Goal: Navigation & Orientation: Find specific page/section

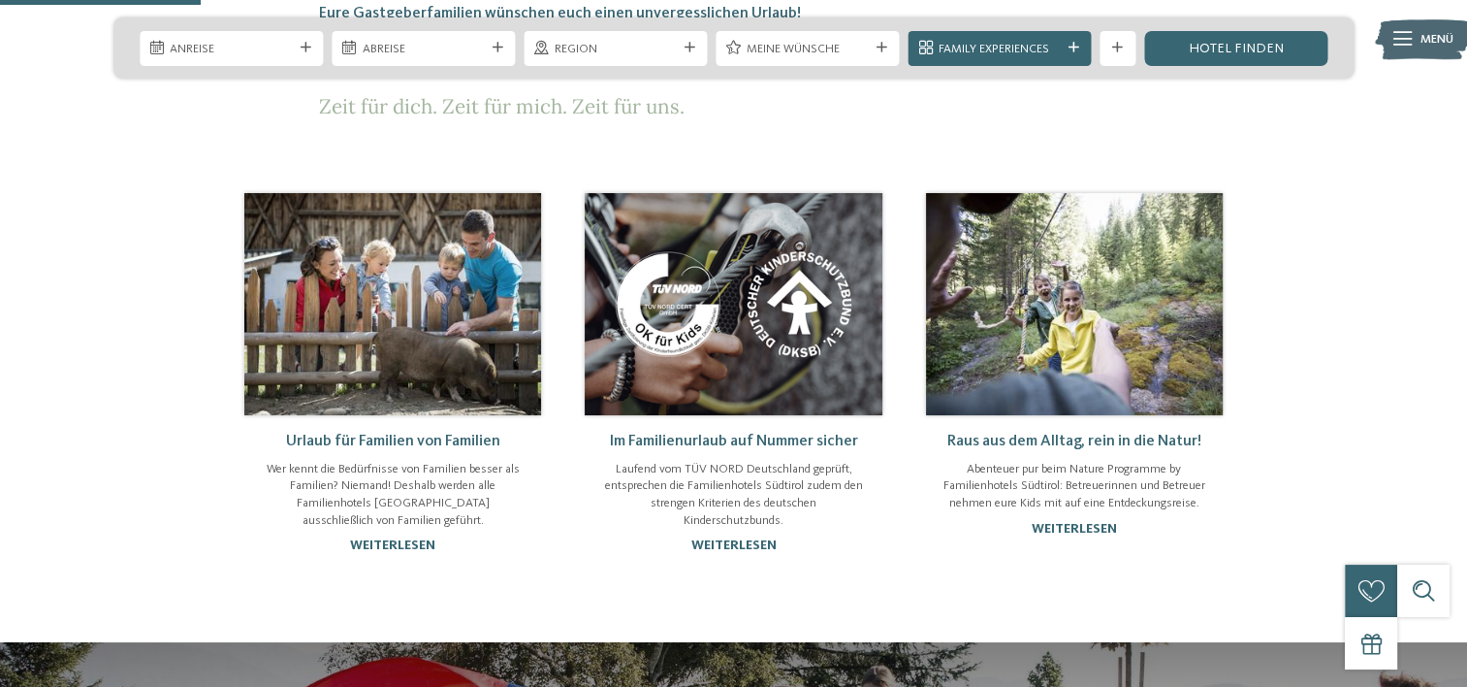
scroll to position [1090, 0]
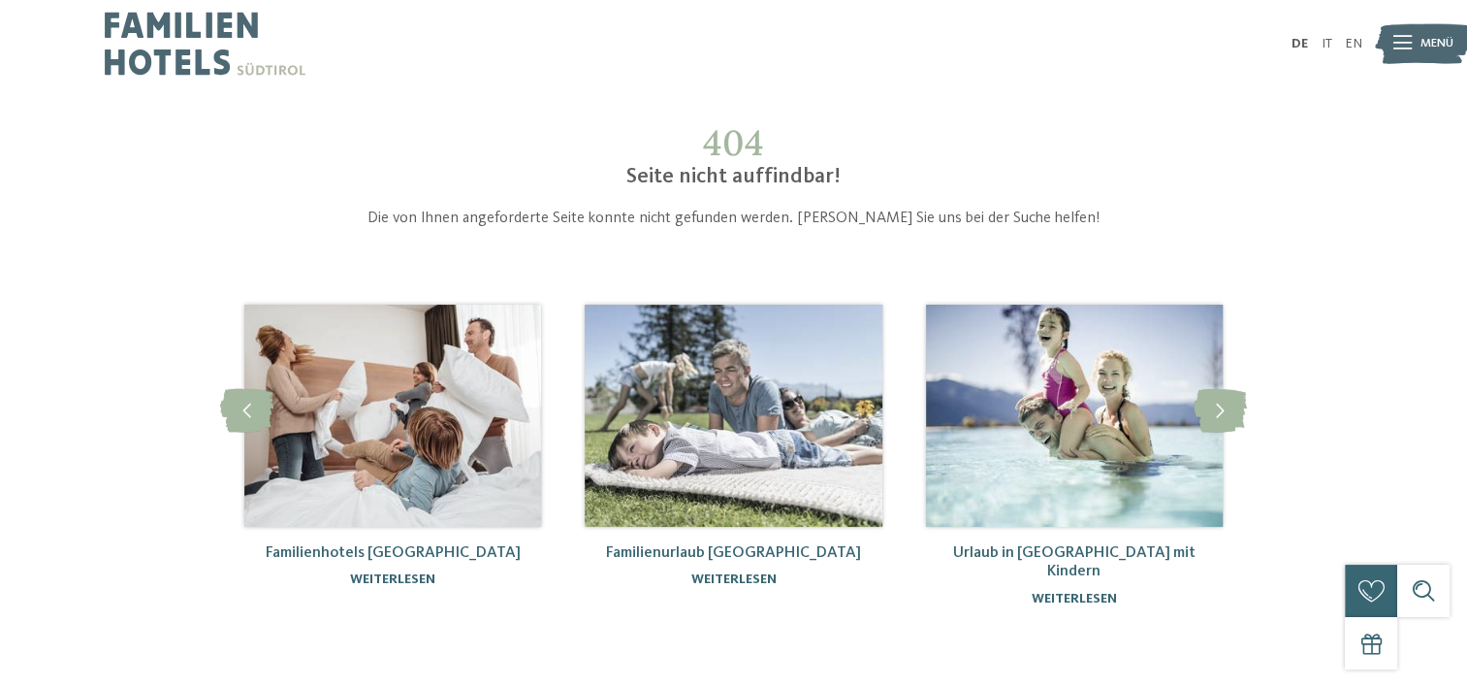
click at [199, 23] on img at bounding box center [205, 43] width 201 height 87
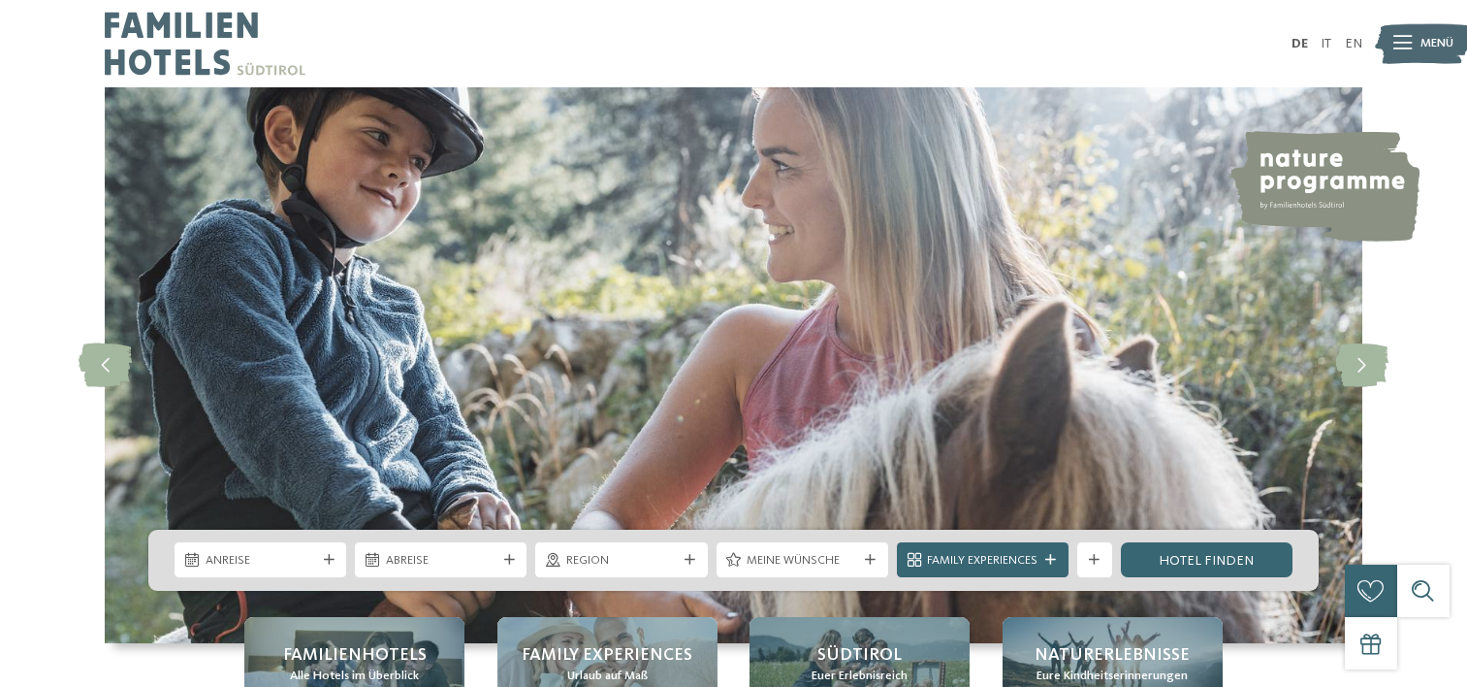
click at [1430, 44] on span "Menü" at bounding box center [1437, 43] width 33 height 17
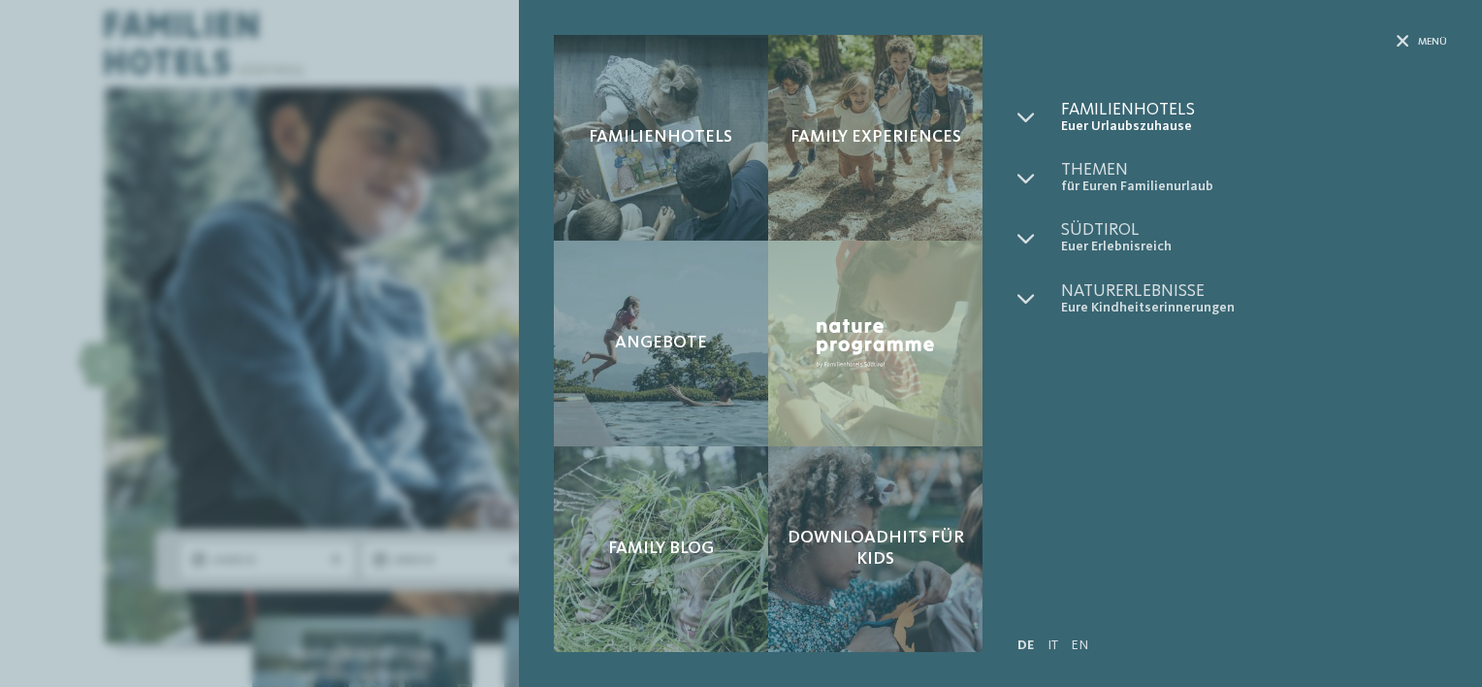
click at [1129, 118] on span "Euer Urlaubszuhause" at bounding box center [1254, 126] width 386 height 16
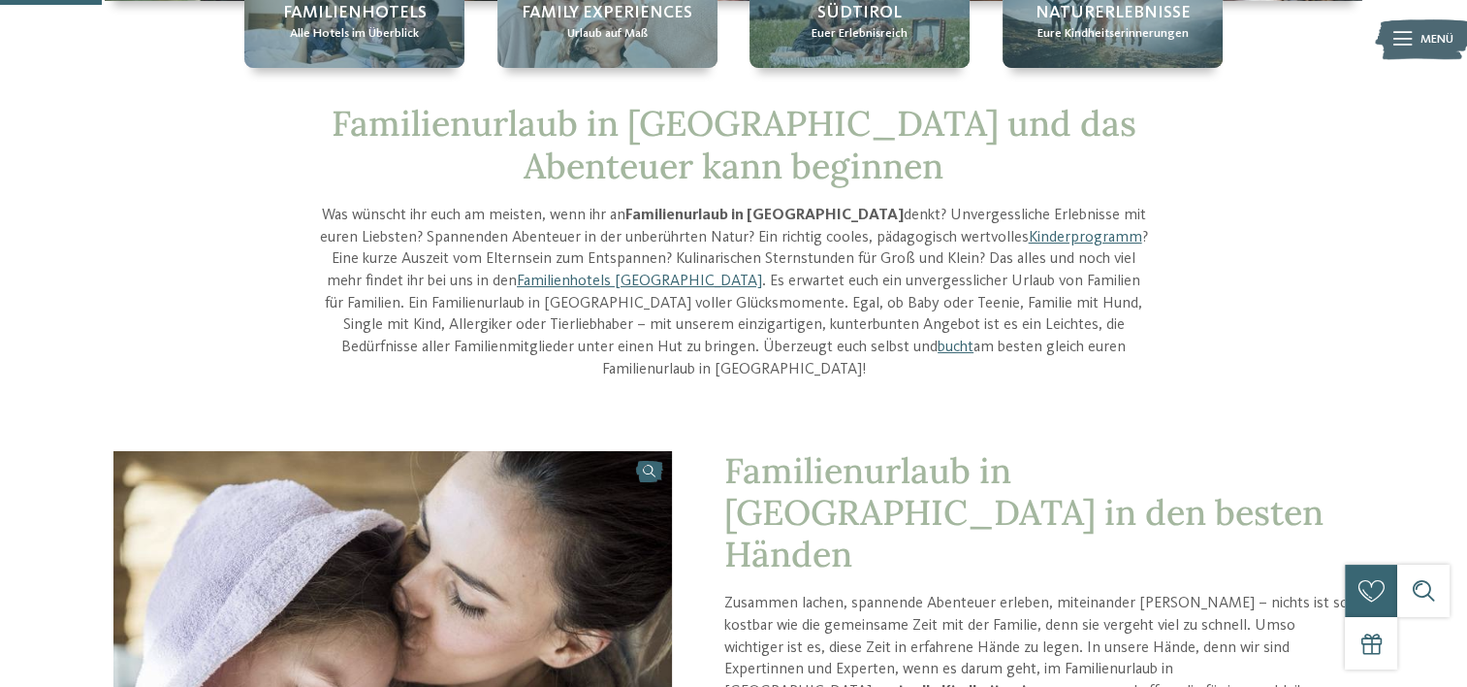
scroll to position [356, 0]
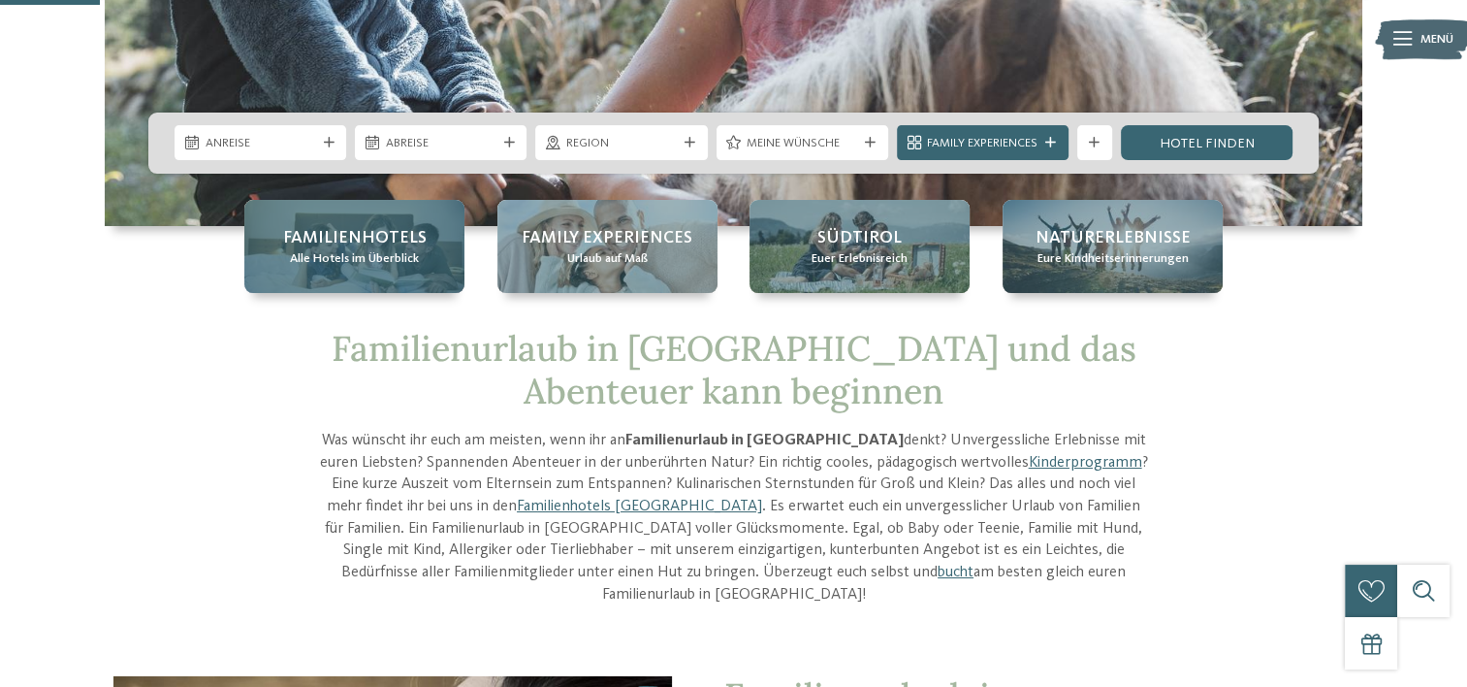
click at [340, 246] on span "Familienhotels" at bounding box center [355, 238] width 144 height 24
